Goal: Transaction & Acquisition: Purchase product/service

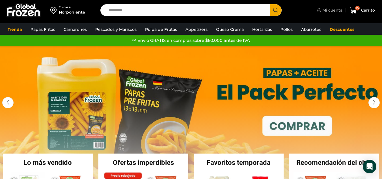
click at [326, 10] on span "Mi cuenta" at bounding box center [332, 10] width 22 height 6
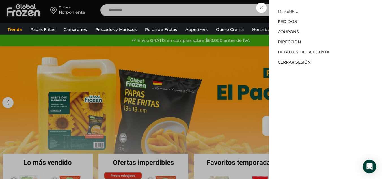
click at [286, 9] on link "Mi perfil" at bounding box center [288, 11] width 20 height 5
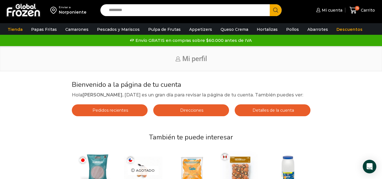
scroll to position [149, 0]
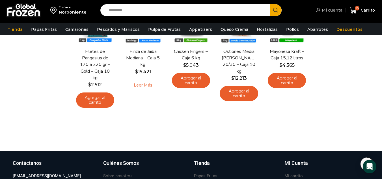
click at [335, 7] on span "Mi cuenta" at bounding box center [332, 10] width 22 height 6
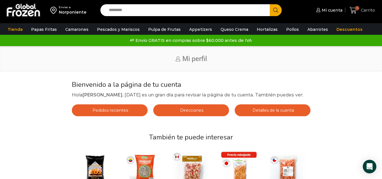
click at [355, 8] on icon at bounding box center [354, 11] width 8 height 8
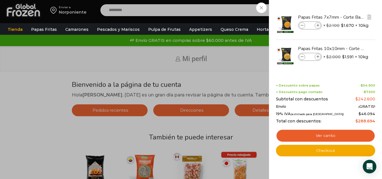
click at [317, 25] on icon at bounding box center [318, 25] width 3 height 3
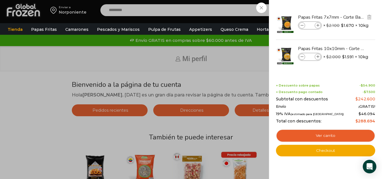
type input "**"
click at [348, 17] on div "20 Carrito 20 20 Shopping Cart" at bounding box center [362, 10] width 28 height 13
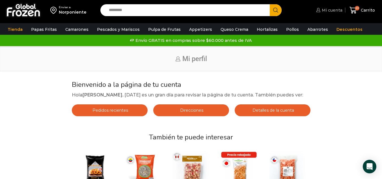
click at [332, 10] on span "Mi cuenta" at bounding box center [332, 10] width 22 height 6
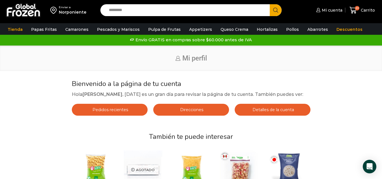
scroll to position [3, 0]
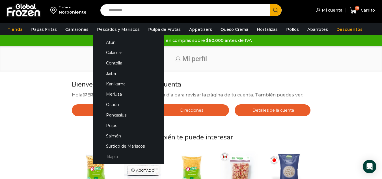
click at [110, 158] on link "Tilapia" at bounding box center [128, 157] width 60 height 10
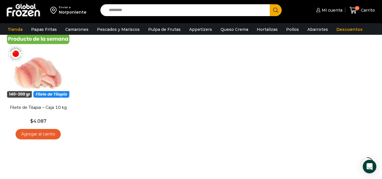
scroll to position [60, 0]
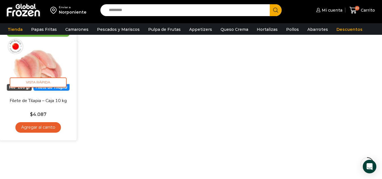
click at [41, 129] on link "Agregar al carrito" at bounding box center [39, 127] width 46 height 10
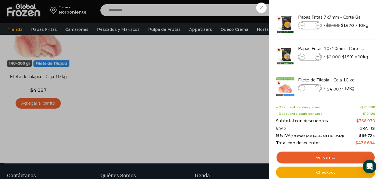
scroll to position [189, 0]
